Goal: Check status: Check status

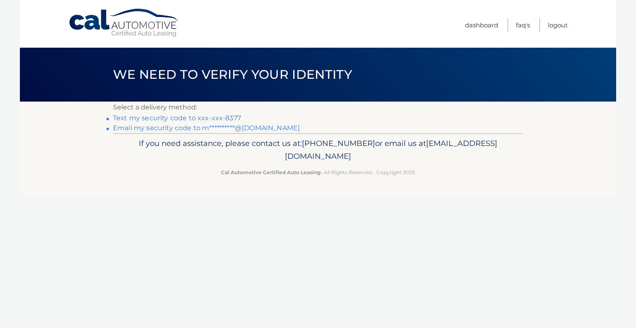
click at [178, 118] on link "Text my security code to xxx-xxx-8377" at bounding box center [177, 118] width 128 height 8
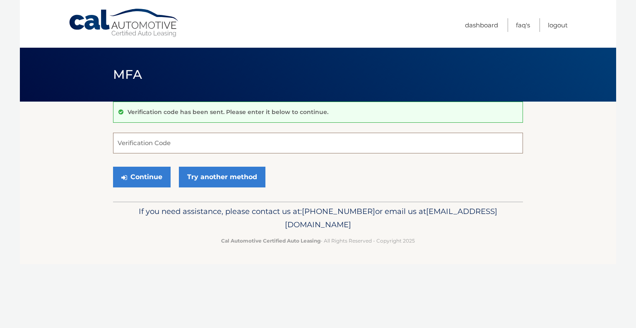
click at [235, 145] on input "Verification Code" at bounding box center [318, 143] width 410 height 21
drag, startPoint x: 200, startPoint y: 144, endPoint x: 205, endPoint y: 148, distance: 6.5
click at [205, 148] on input "Verification Code" at bounding box center [318, 143] width 410 height 21
type input "962947"
click at [133, 171] on button "Continue" at bounding box center [142, 176] width 58 height 21
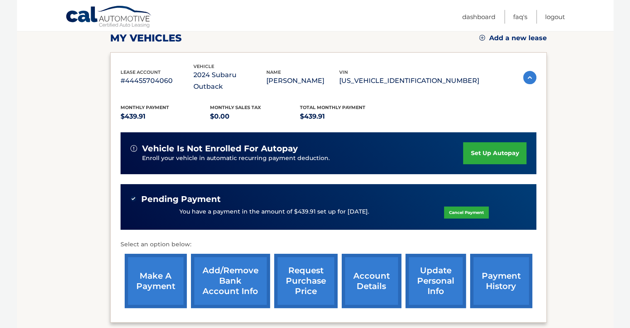
scroll to position [189, 0]
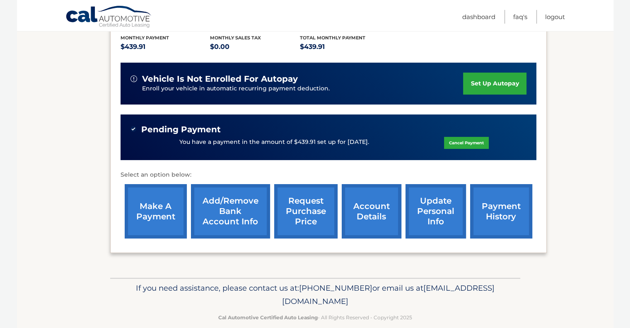
click at [477, 193] on link "payment history" at bounding box center [501, 211] width 62 height 54
click at [554, 18] on link "Logout" at bounding box center [555, 17] width 20 height 14
